Goal: Book appointment/travel/reservation

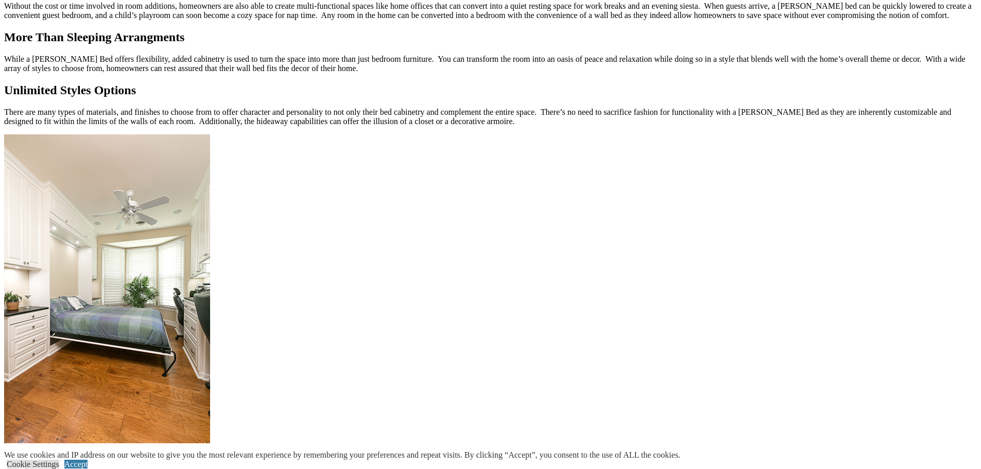
scroll to position [1236, 0]
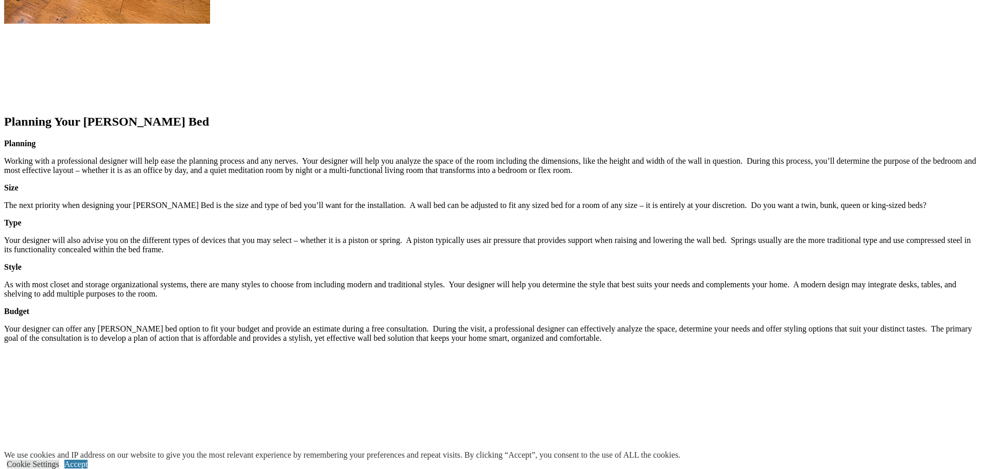
scroll to position [1133, 0]
